Goal: Navigation & Orientation: Understand site structure

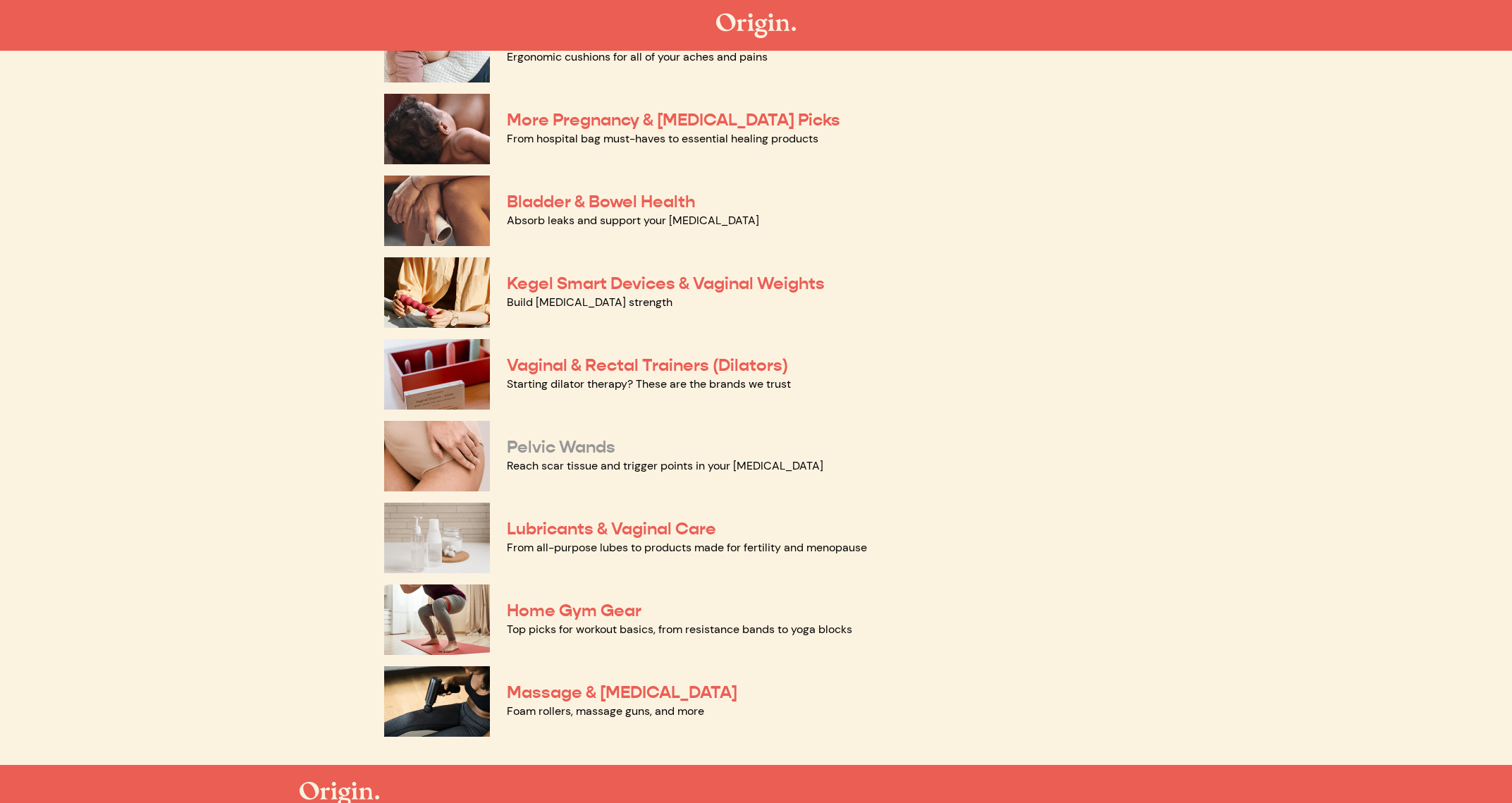
scroll to position [349, 0]
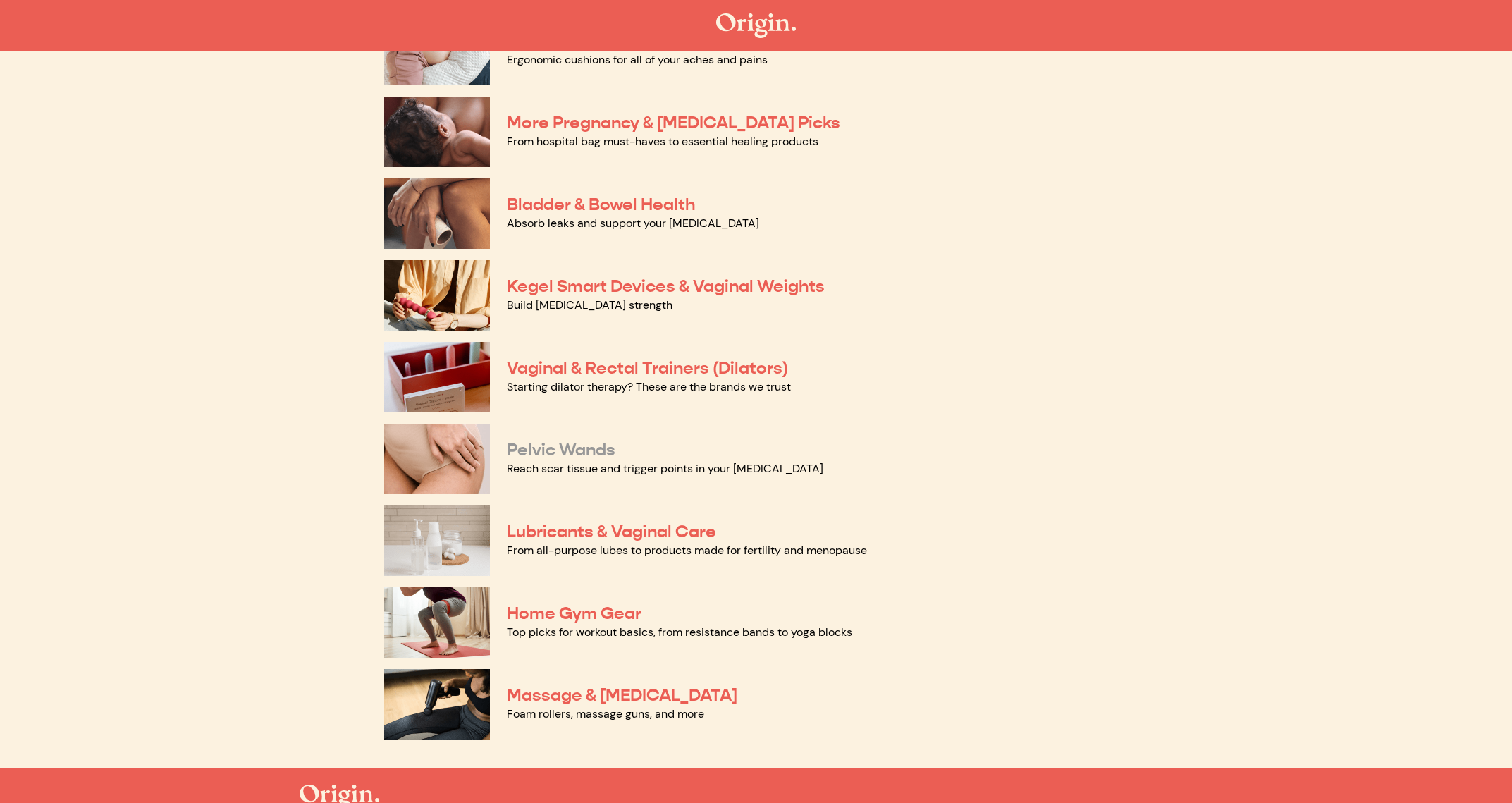
click at [521, 447] on link "Pelvic Wands" at bounding box center [561, 449] width 108 height 21
click at [582, 694] on link "Massage & Myofascial Release" at bounding box center [622, 694] width 230 height 21
click at [533, 614] on link "Home Gym Gear" at bounding box center [573, 613] width 134 height 21
click at [530, 543] on link "From all-purpose lubes to products made for fertility and menopause" at bounding box center [687, 550] width 360 height 15
click at [532, 365] on link "Vaginal & Rectal Trainers (Dilators)" at bounding box center [647, 367] width 281 height 21
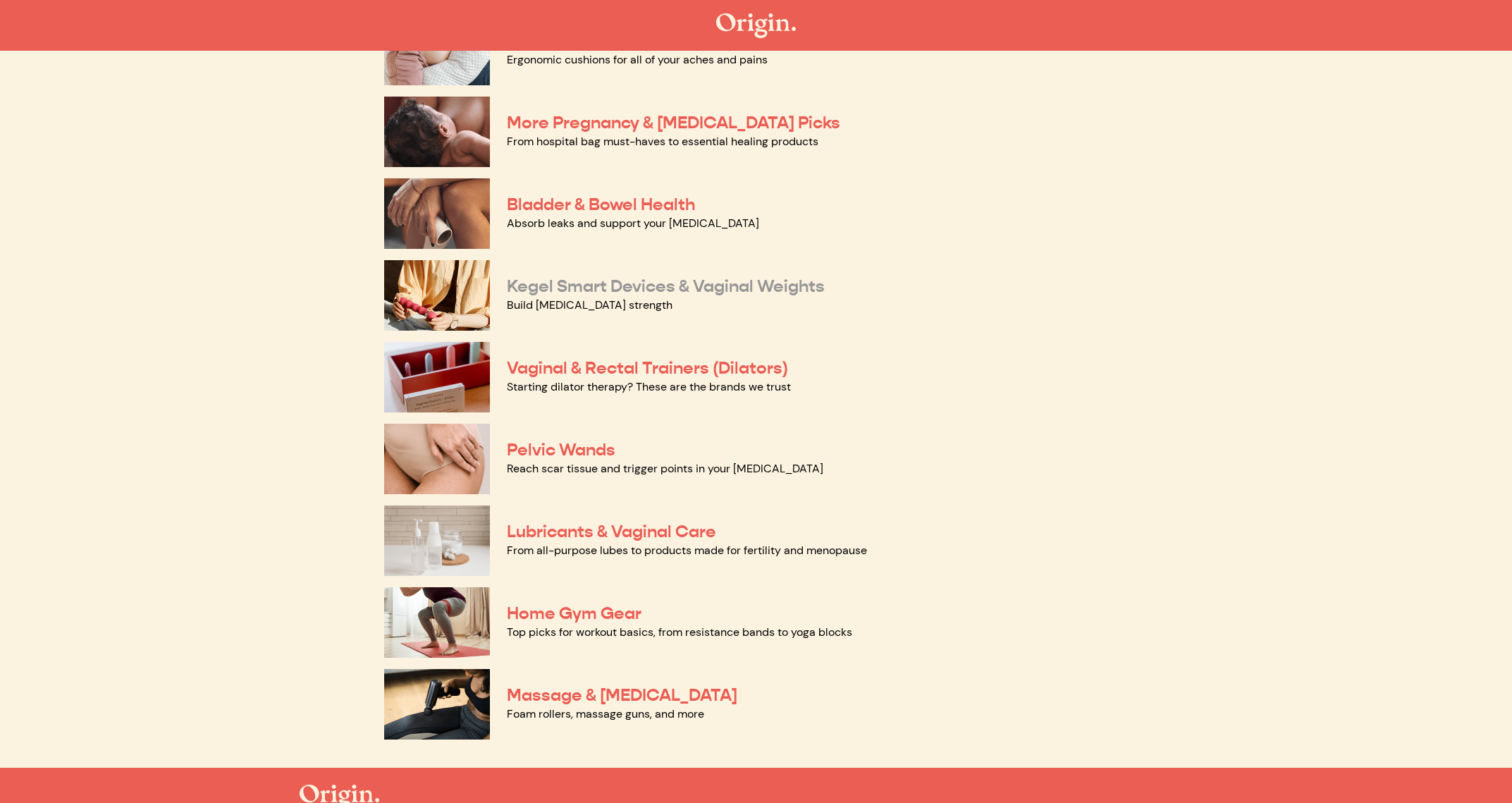
click at [568, 288] on link "Kegel Smart Devices & Vaginal Weights" at bounding box center [665, 285] width 318 height 21
click at [562, 199] on link "Bladder & Bowel Health" at bounding box center [600, 204] width 188 height 21
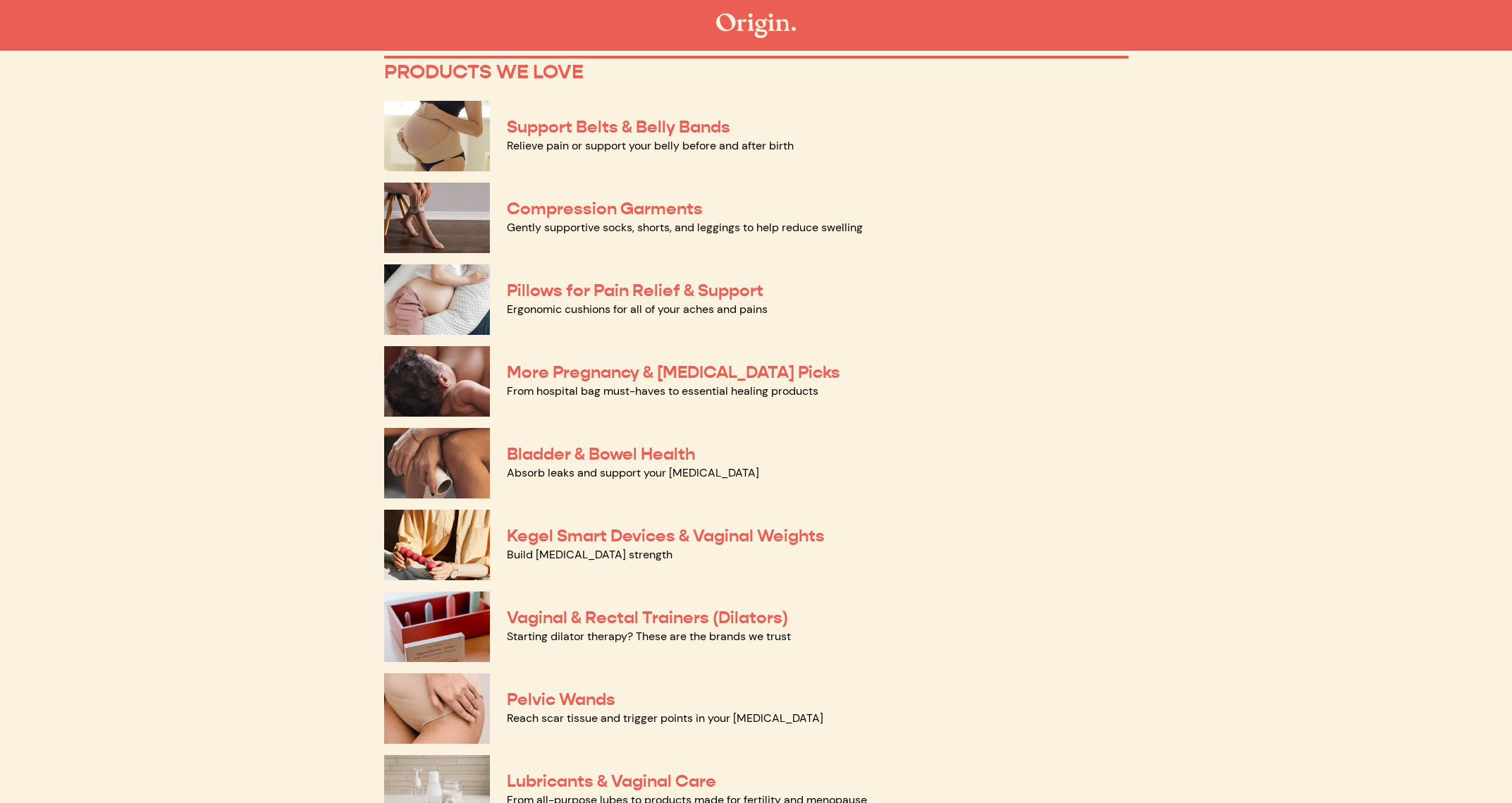
scroll to position [61, 0]
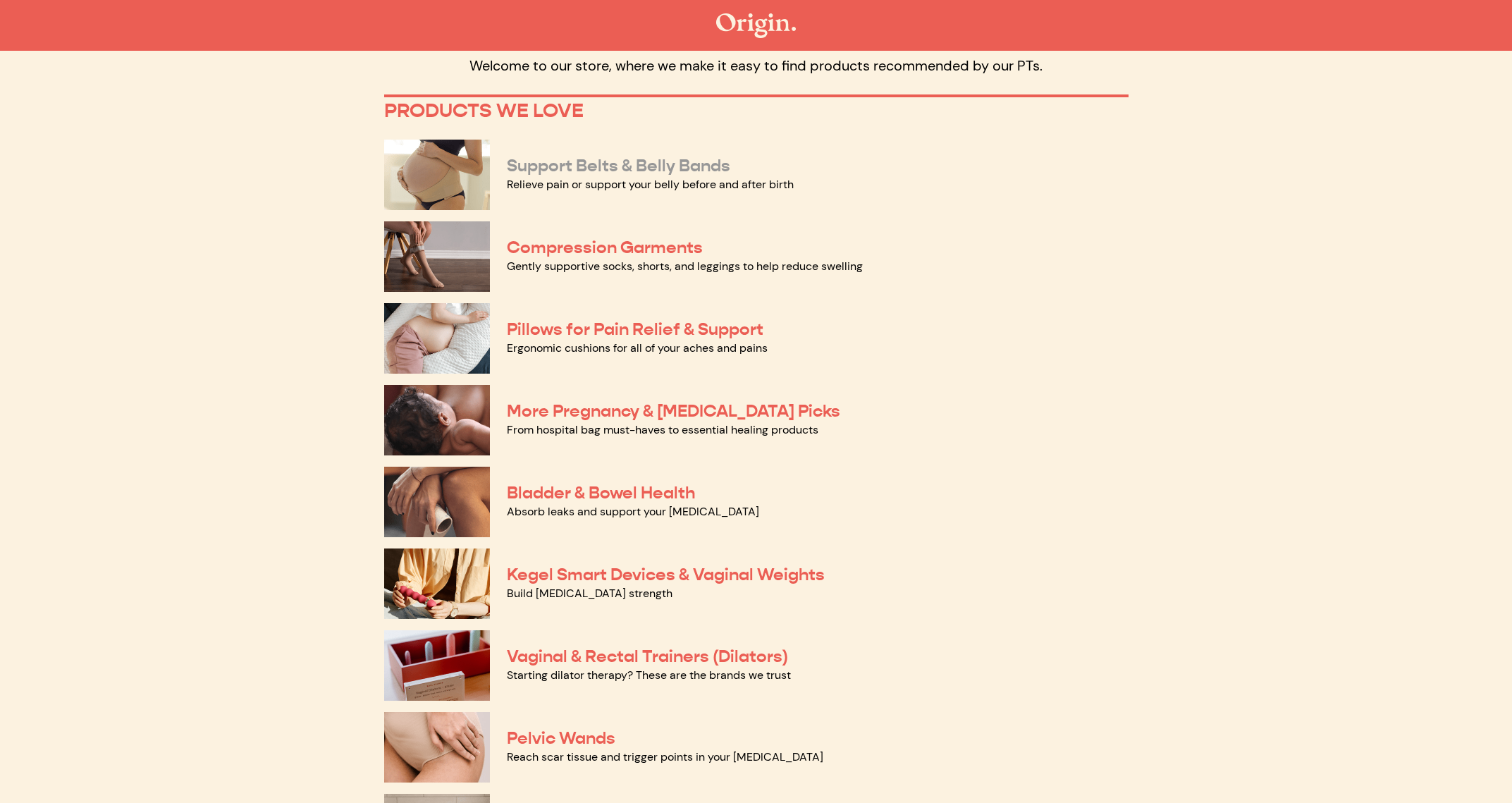
click at [536, 167] on link "Support Belts & Belly Bands" at bounding box center [618, 165] width 224 height 21
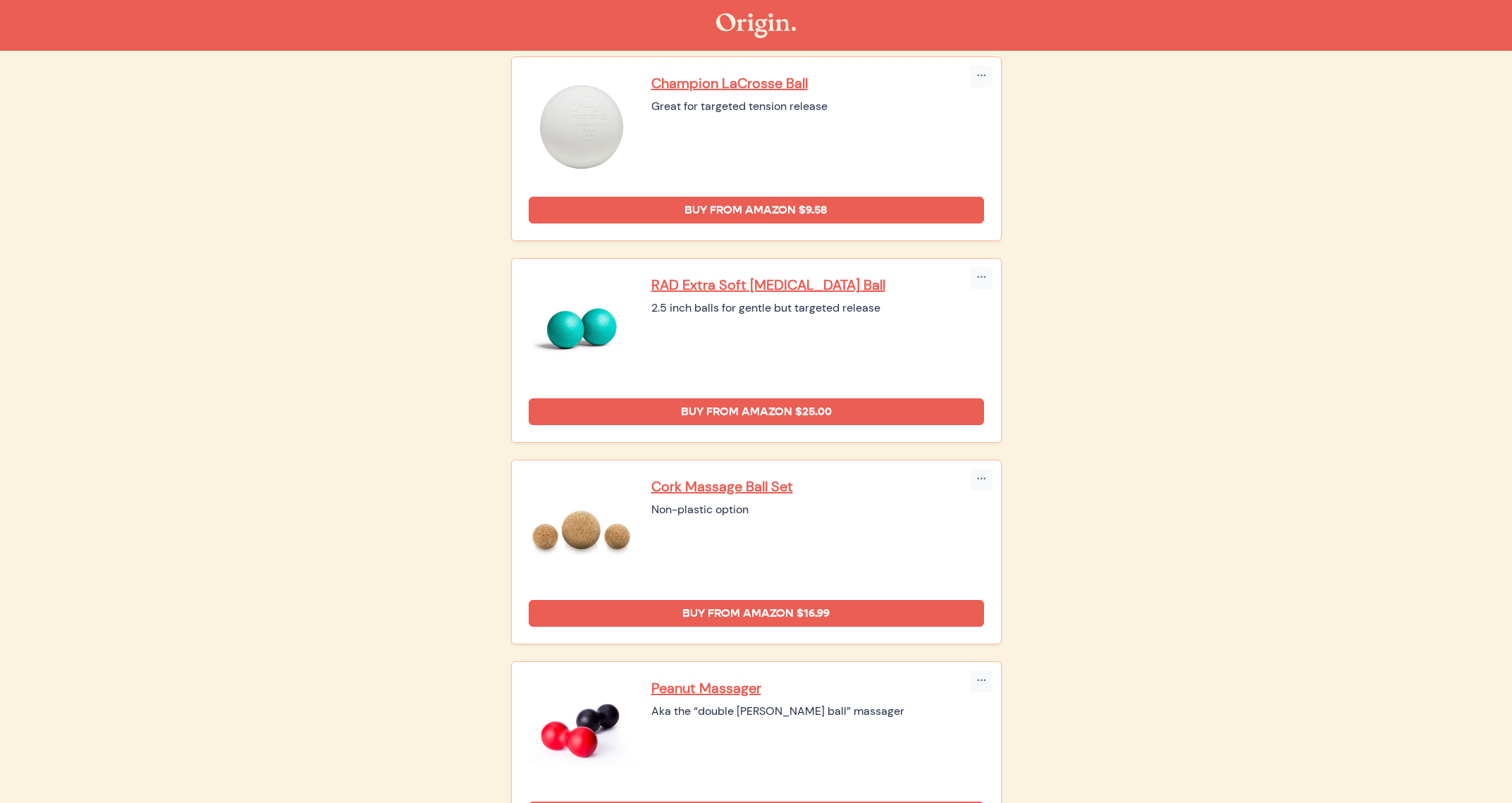
scroll to position [45, 0]
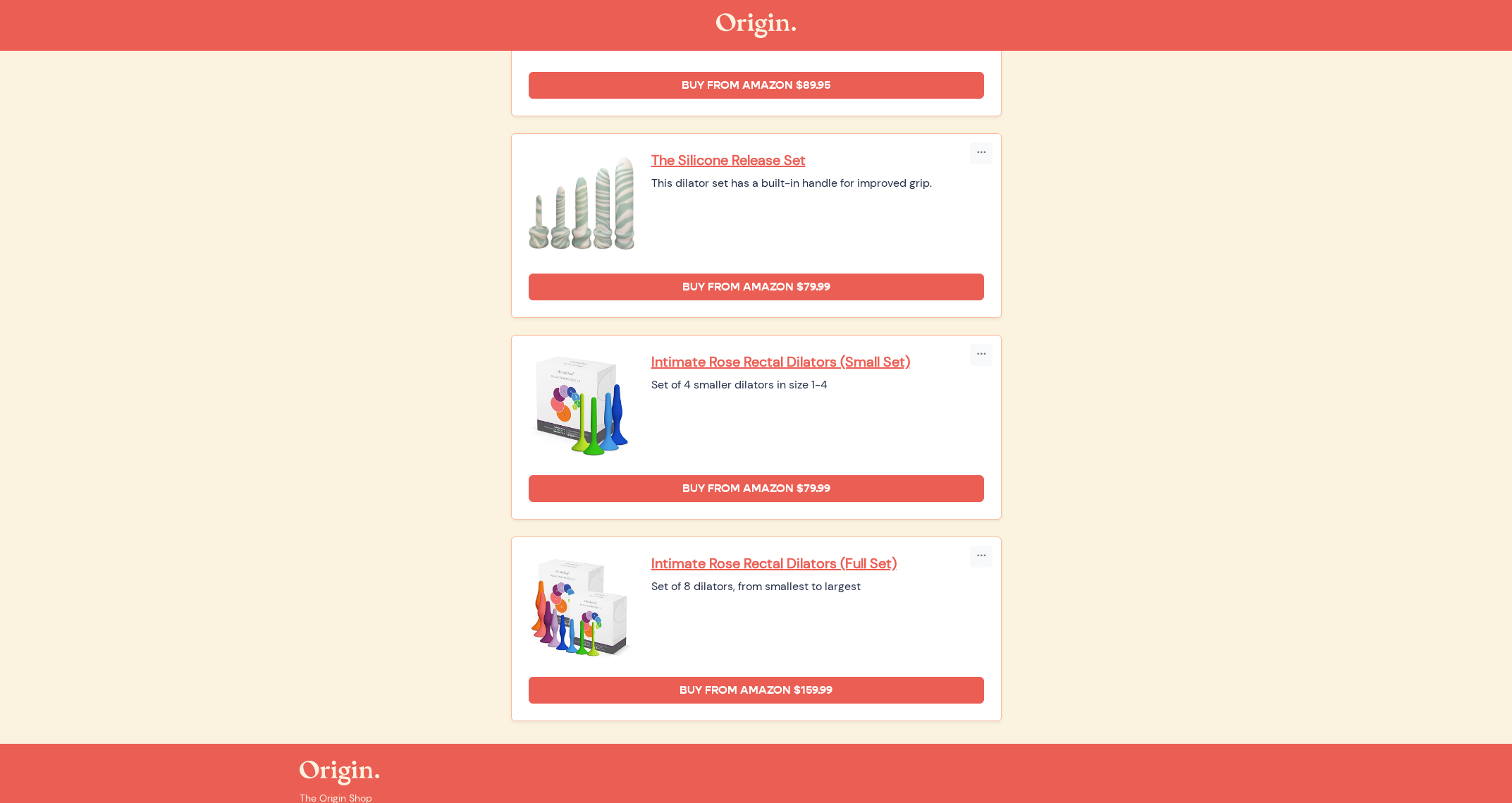
scroll to position [1583, 0]
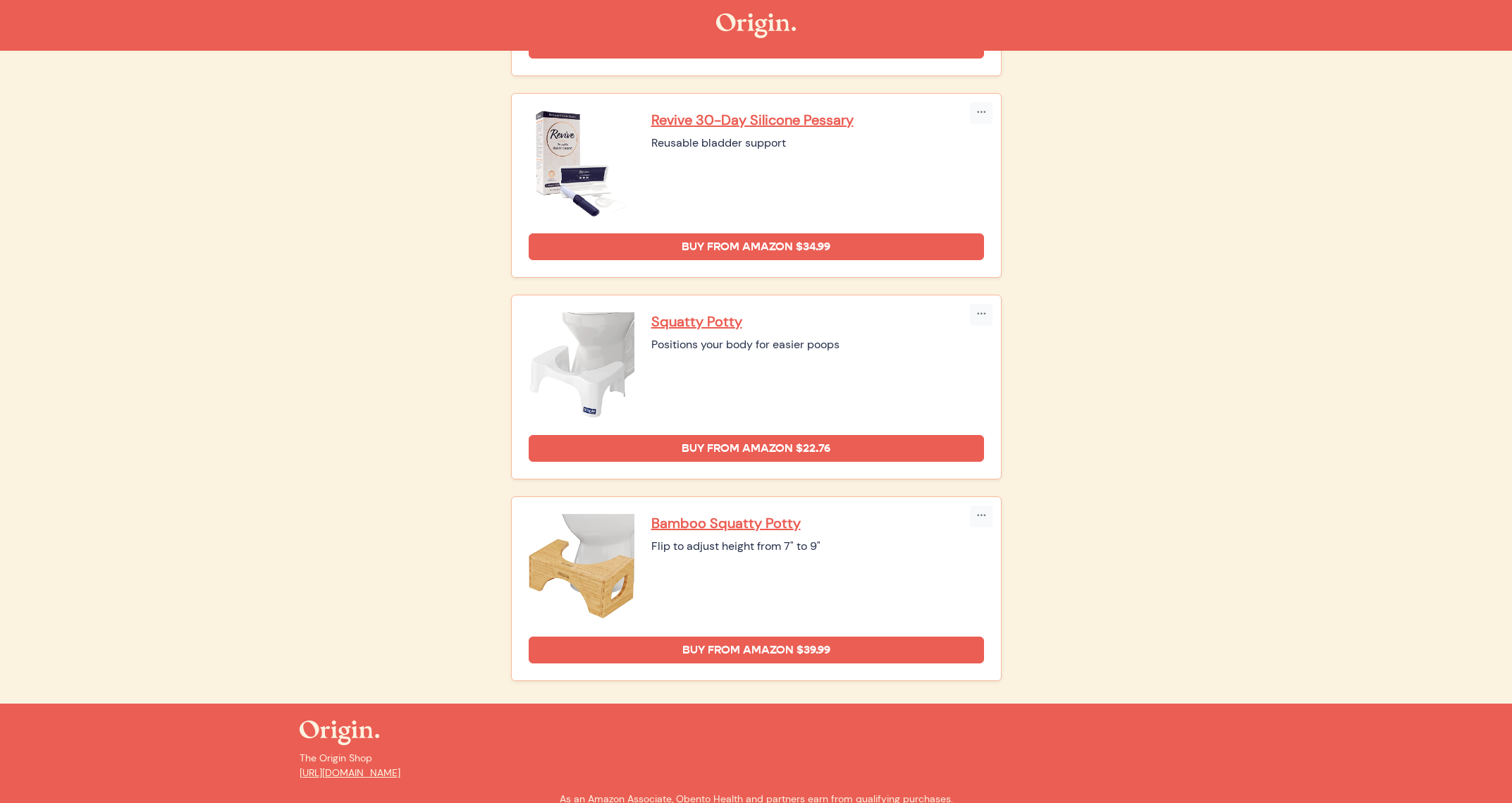
scroll to position [737, 0]
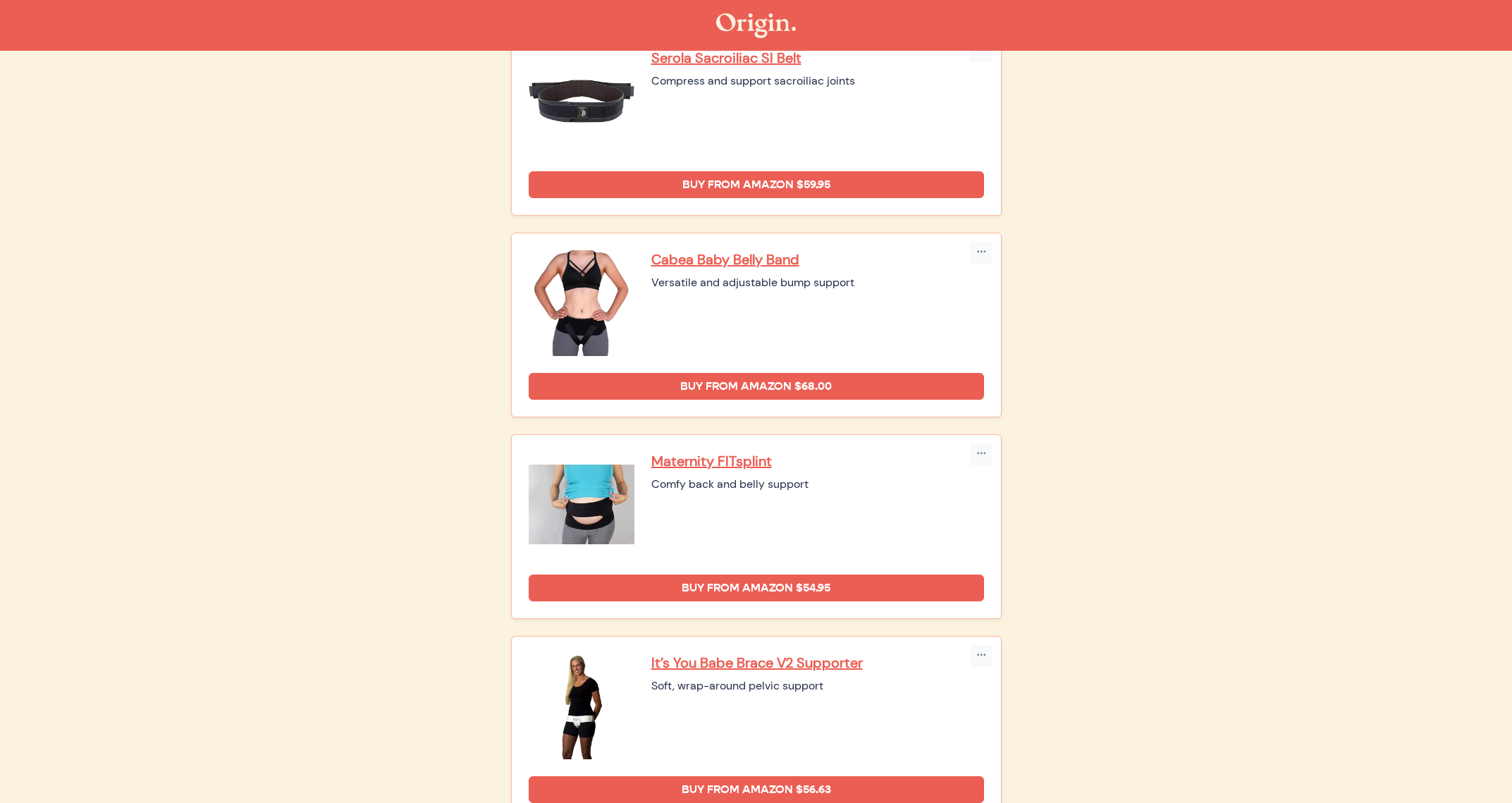
scroll to position [230, 0]
